Goal: Task Accomplishment & Management: Use online tool/utility

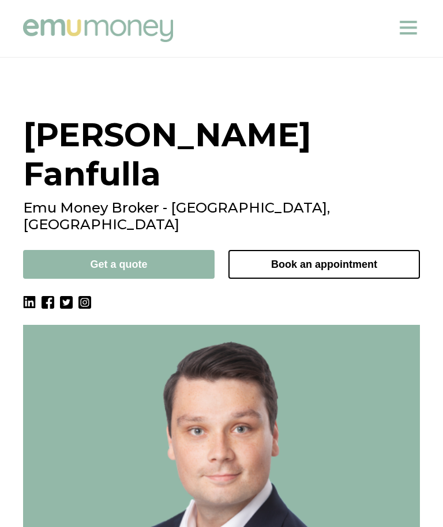
click at [135, 40] on img at bounding box center [98, 30] width 150 height 23
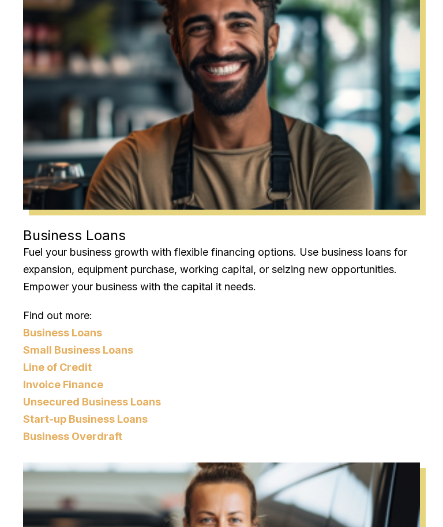
scroll to position [2954, 0]
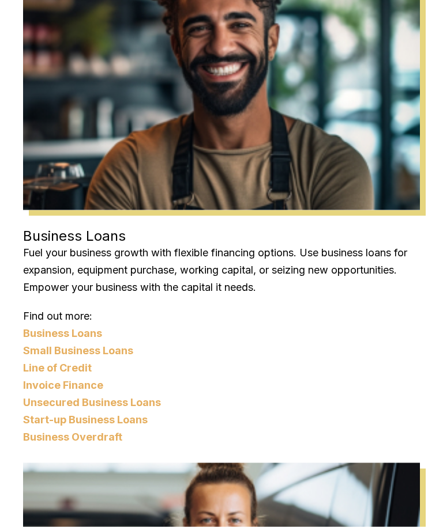
click at [81, 348] on link "Small Business Loans" at bounding box center [221, 350] width 397 height 17
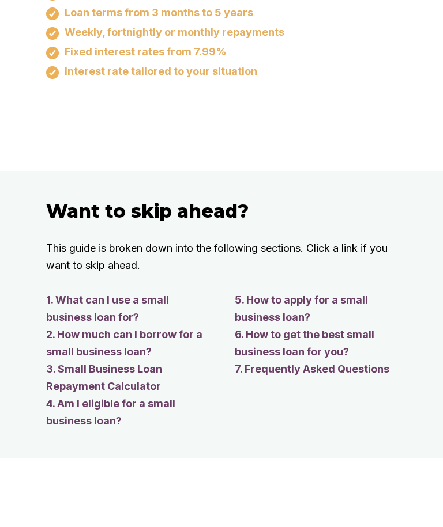
scroll to position [964, 0]
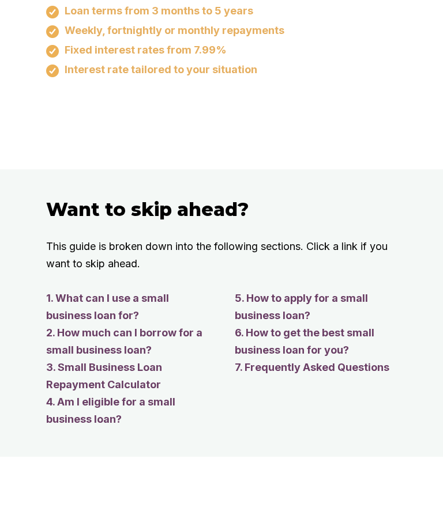
click at [105, 385] on link "3. Small Business Loan Repayment Calculator" at bounding box center [128, 376] width 165 height 35
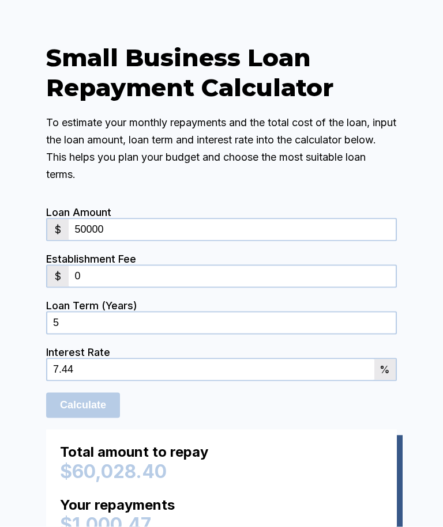
click at [252, 240] on input "50000" at bounding box center [232, 230] width 327 height 21
type input "5"
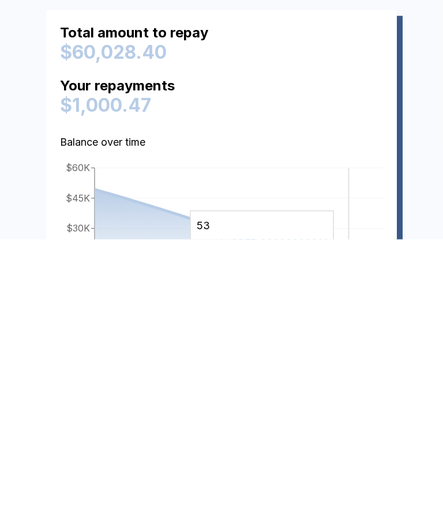
scroll to position [3427, 0]
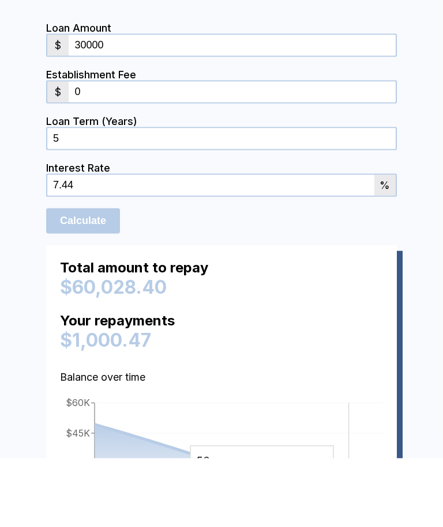
type input "30000"
click at [289, 150] on input "0" at bounding box center [232, 160] width 327 height 21
type input "0"
type input "1000"
click at [284, 277] on div "Calculate" at bounding box center [221, 289] width 351 height 25
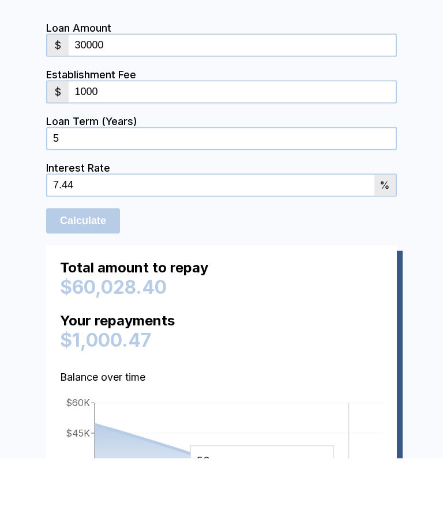
scroll to position [3495, 0]
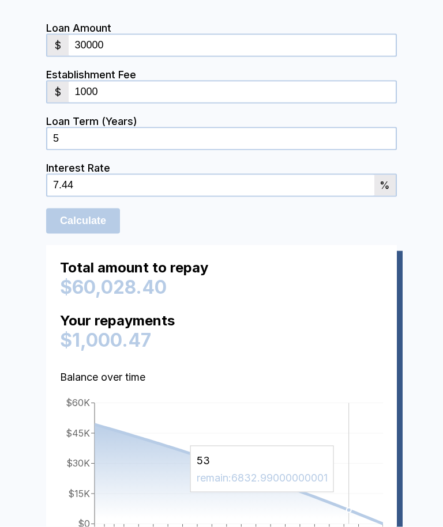
click at [97, 234] on input "Calculate" at bounding box center [83, 221] width 74 height 25
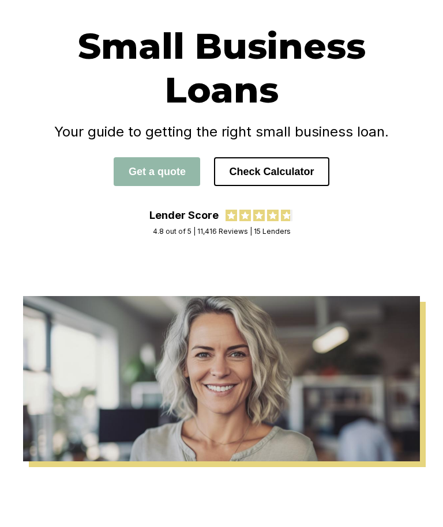
scroll to position [0, 0]
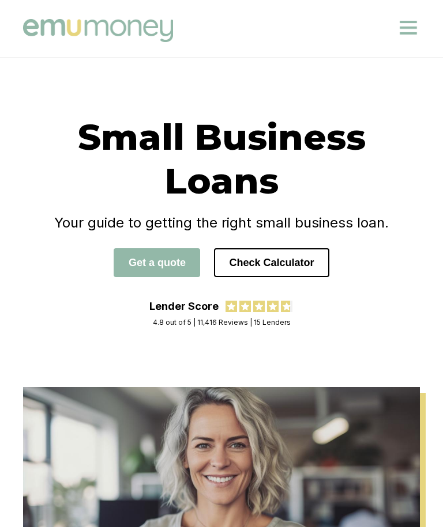
click at [410, 32] on img at bounding box center [408, 27] width 23 height 23
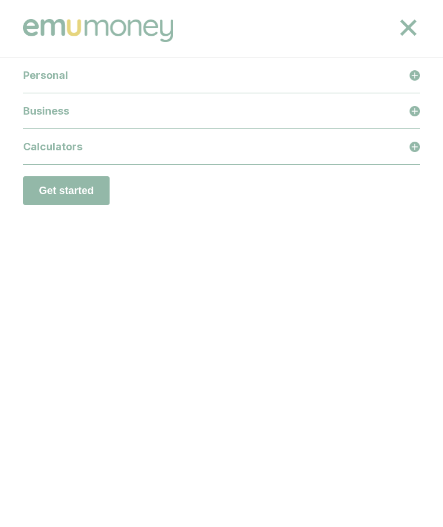
click at [54, 116] on div "Business" at bounding box center [221, 111] width 397 height 36
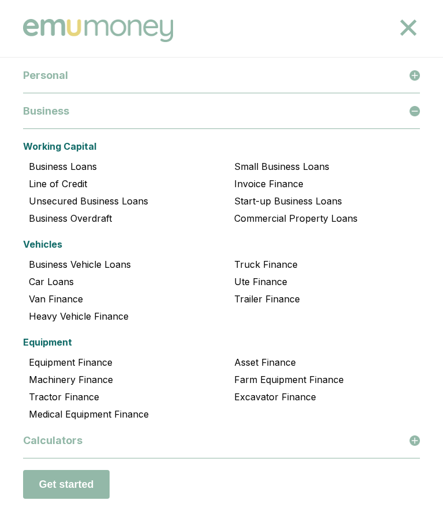
scroll to position [1002, 0]
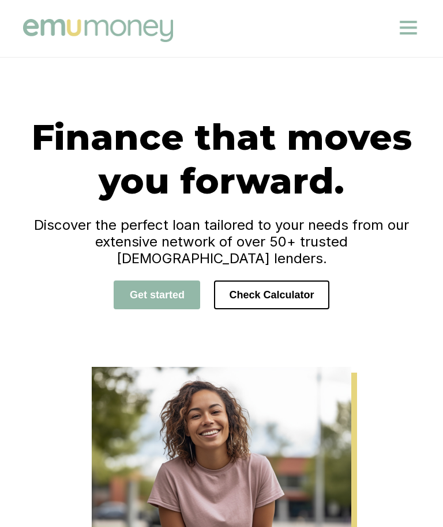
click at [410, 29] on img at bounding box center [408, 27] width 23 height 23
click at [409, 33] on img at bounding box center [408, 27] width 23 height 23
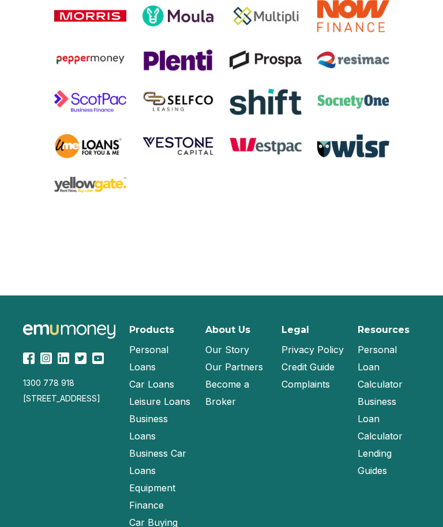
scroll to position [5109, 0]
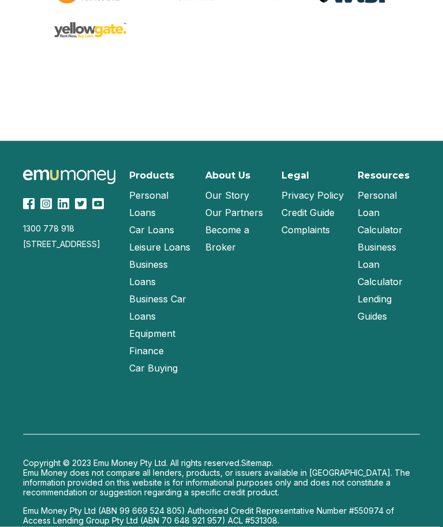
click at [248, 221] on link "Our Partners" at bounding box center [234, 212] width 58 height 17
